Goal: Task Accomplishment & Management: Manage account settings

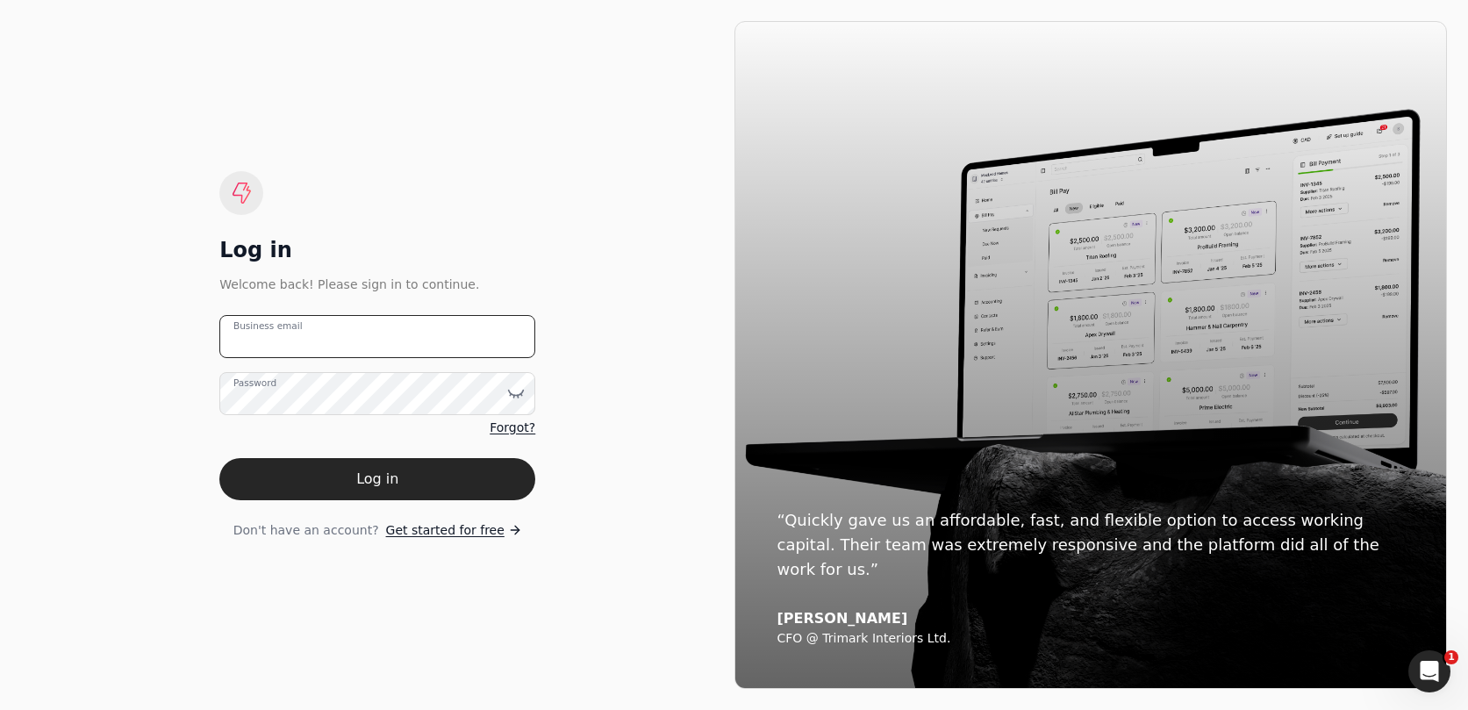
click at [377, 338] on email "Business email" at bounding box center [377, 336] width 316 height 43
type email "[EMAIL_ADDRESS][DOMAIN_NAME]"
click at [493, 463] on button "Log in" at bounding box center [377, 479] width 316 height 42
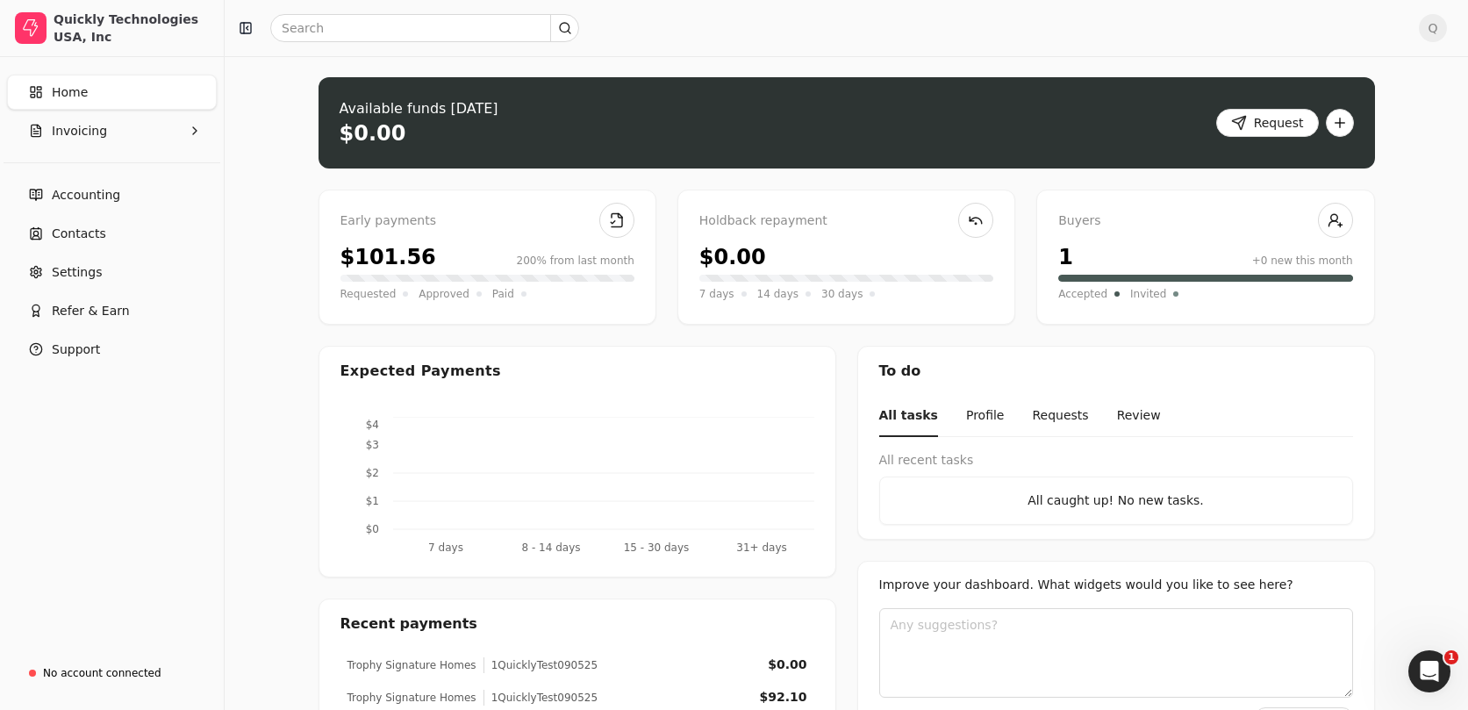
click at [128, 88] on link "Home" at bounding box center [112, 92] width 210 height 35
click at [124, 123] on button "Invoicing" at bounding box center [112, 130] width 210 height 35
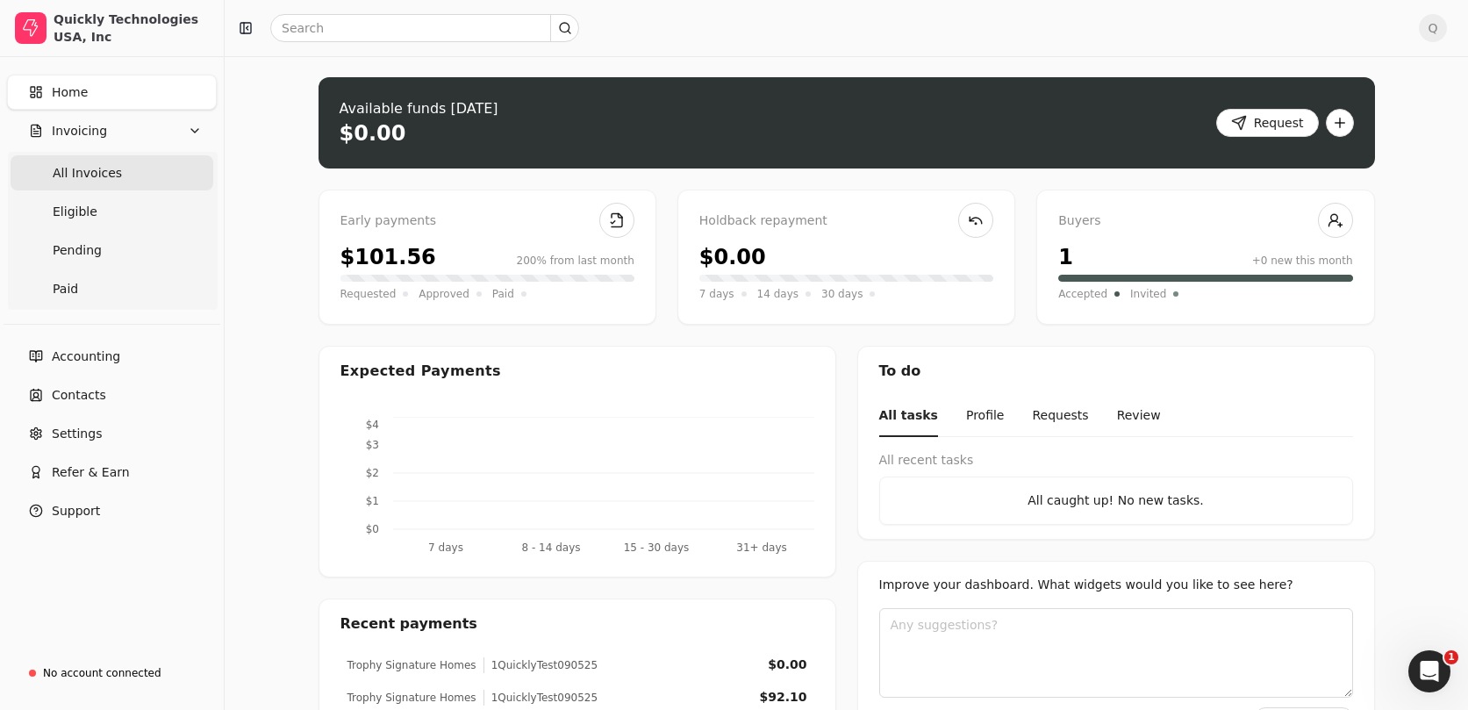
click at [127, 175] on Invoices "All Invoices" at bounding box center [112, 172] width 203 height 35
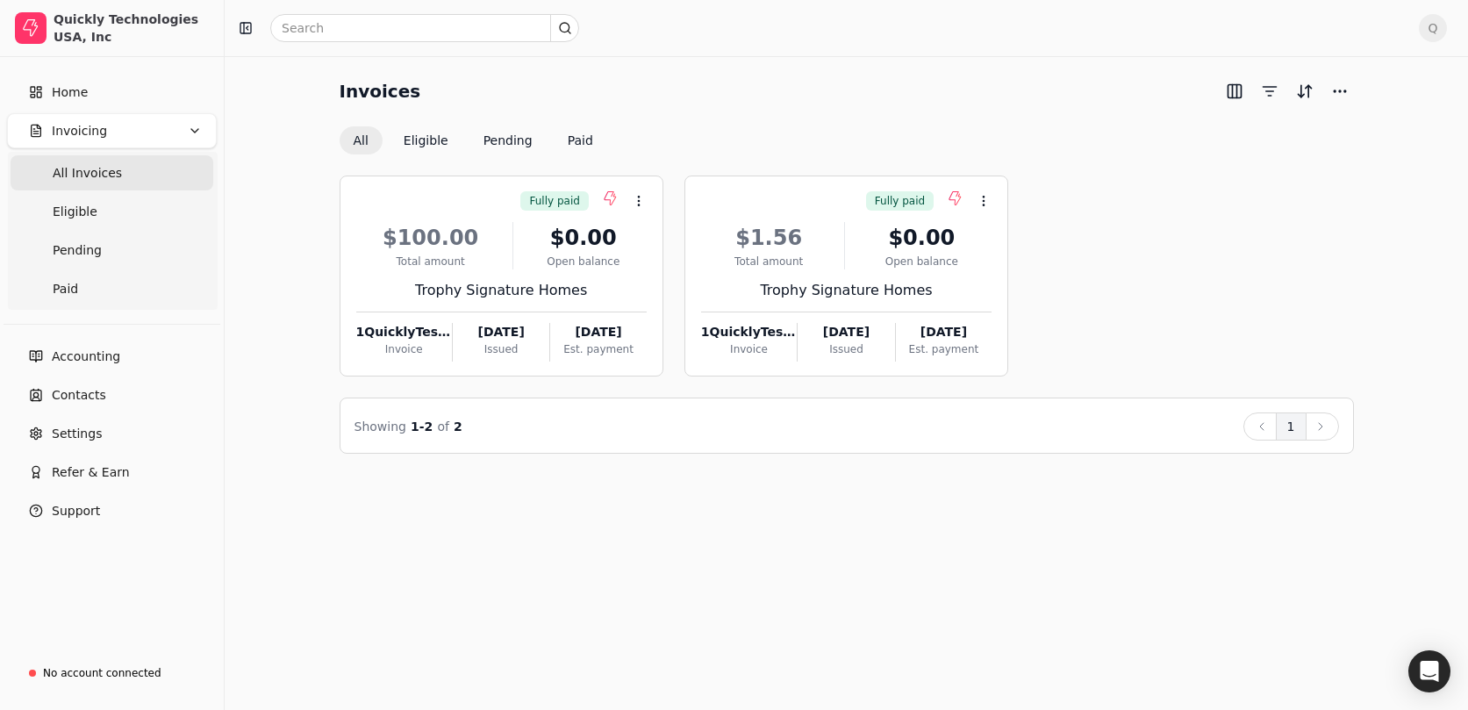
click at [783, 85] on div "Invoices" at bounding box center [847, 91] width 1014 height 28
drag, startPoint x: 962, startPoint y: 56, endPoint x: 998, endPoint y: 70, distance: 39.4
click at [962, 56] on header "Q" at bounding box center [846, 28] width 1243 height 57
click at [1434, 29] on span "Q" at bounding box center [1433, 28] width 28 height 28
click at [1336, 127] on link "Sign Out" at bounding box center [1348, 132] width 189 height 29
